Goal: Transaction & Acquisition: Purchase product/service

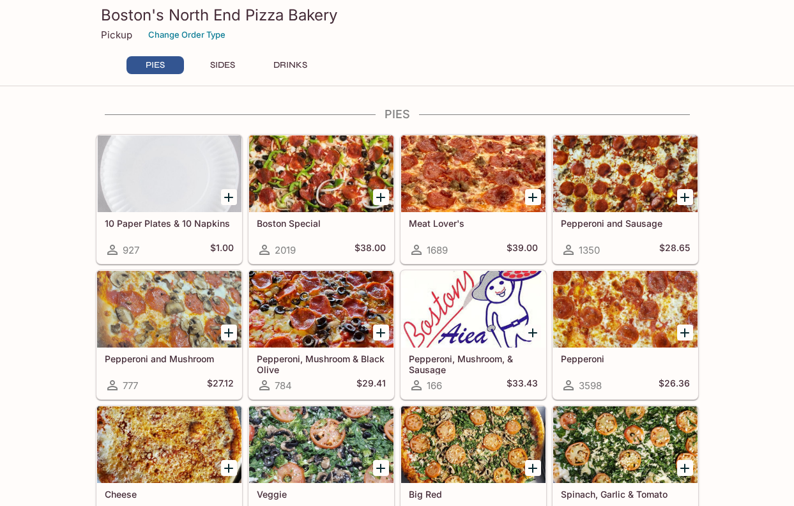
click at [116, 38] on p "Pickup" at bounding box center [116, 35] width 31 height 12
click at [343, 185] on div at bounding box center [321, 173] width 144 height 77
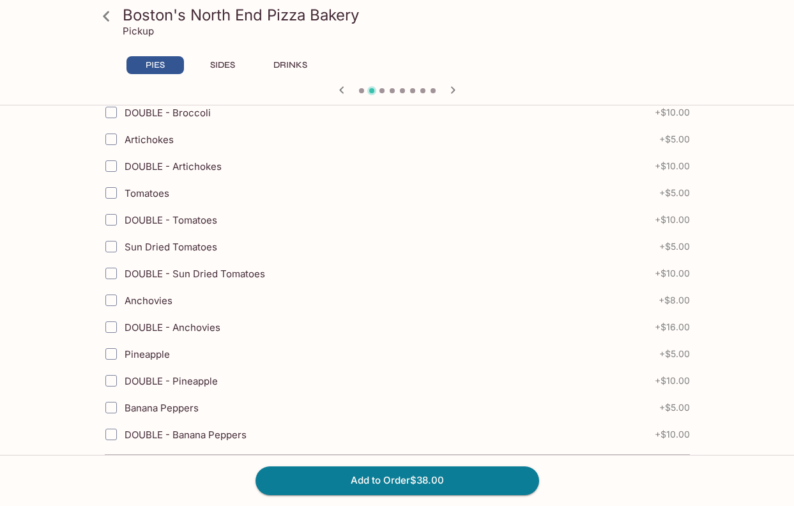
scroll to position [841, 0]
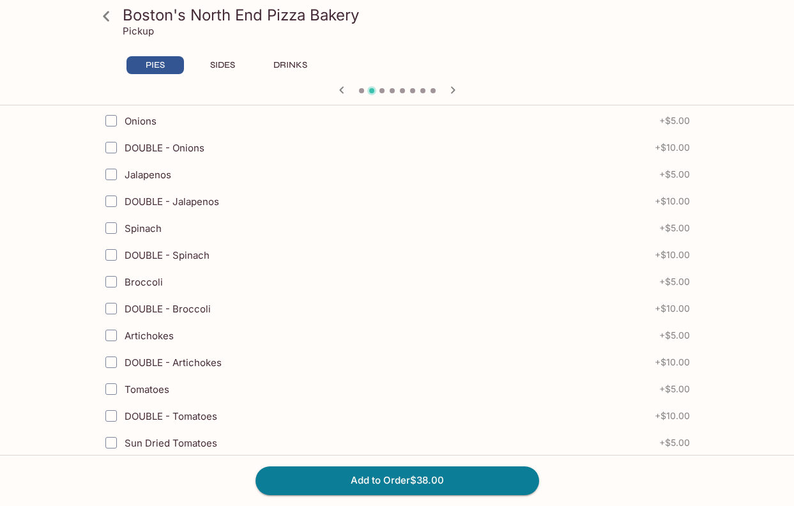
click at [155, 66] on button "PIES" at bounding box center [154, 65] width 57 height 18
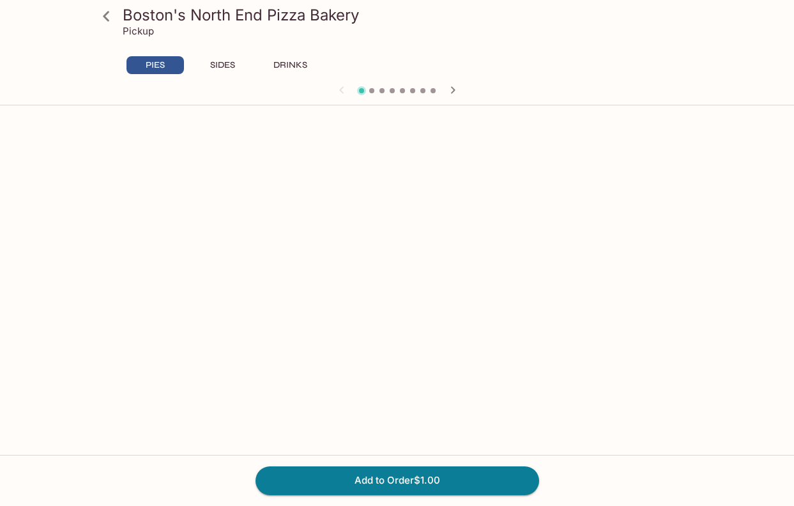
click at [694, 63] on div "PIES SIDES DRINKS" at bounding box center [397, 69] width 603 height 26
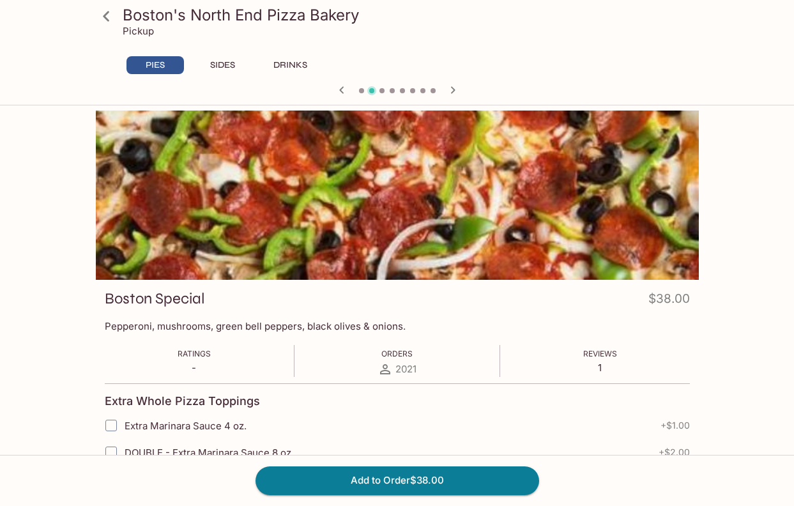
scroll to position [111, 0]
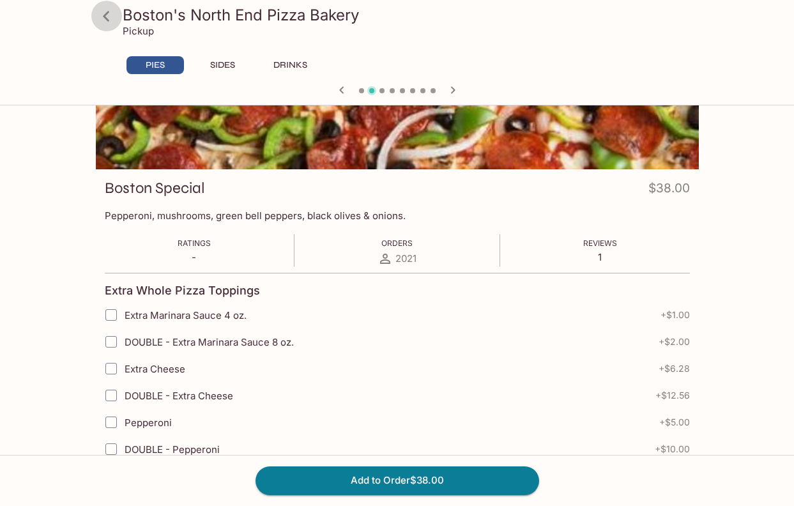
click at [105, 13] on icon at bounding box center [106, 16] width 6 height 10
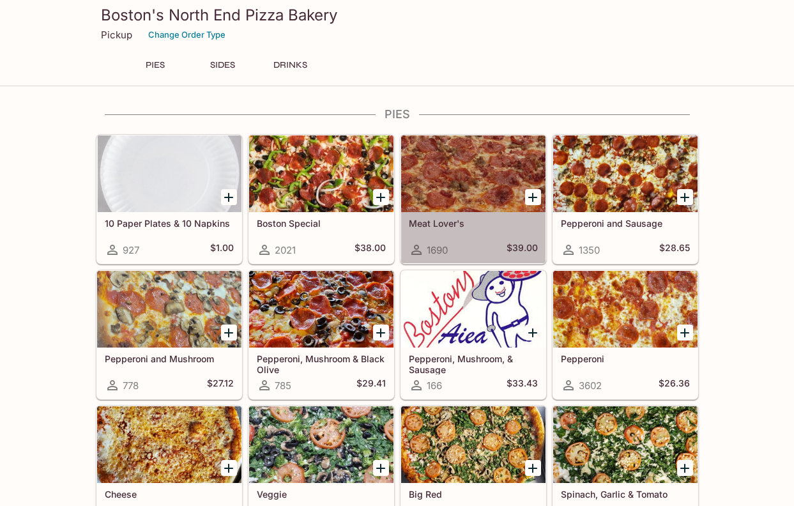
click at [454, 154] on div at bounding box center [473, 173] width 144 height 77
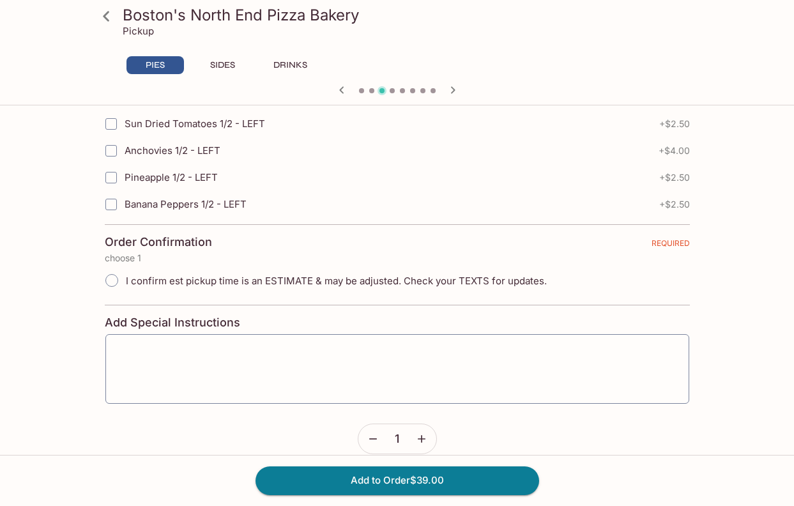
scroll to position [2885, 0]
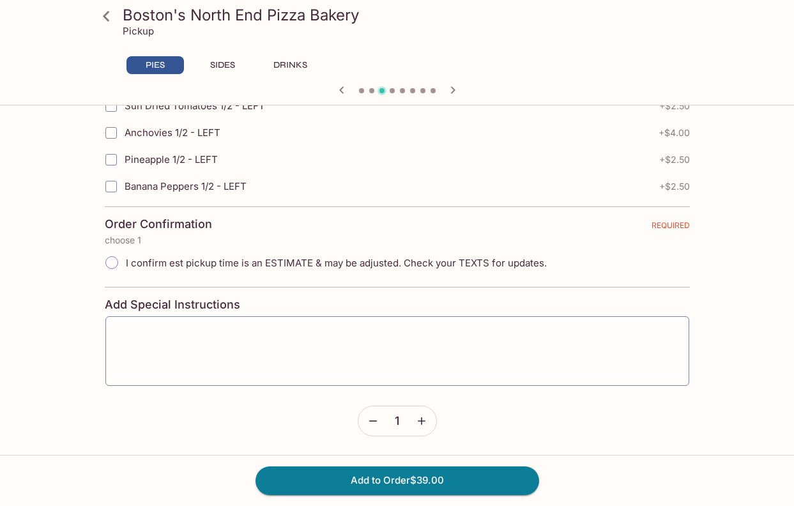
click at [112, 268] on input "I confirm est pickup time is an ESTIMATE & may be adjusted. Check your TEXTS fo…" at bounding box center [111, 262] width 27 height 27
radio input "true"
click at [396, 475] on button "Add to Order $39.00" at bounding box center [397, 480] width 284 height 28
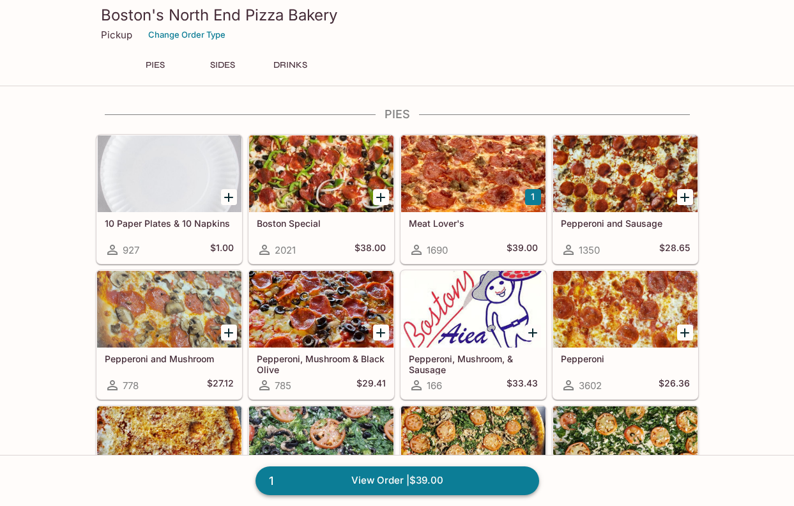
click at [364, 481] on link "1 View Order | $39.00" at bounding box center [397, 480] width 284 height 28
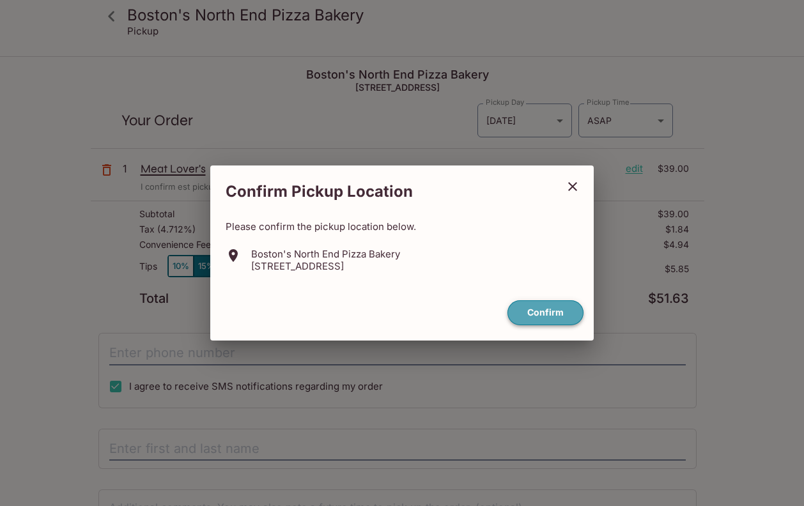
click at [557, 316] on button "Confirm" at bounding box center [545, 312] width 76 height 25
